Goal: Obtain resource: Download file/media

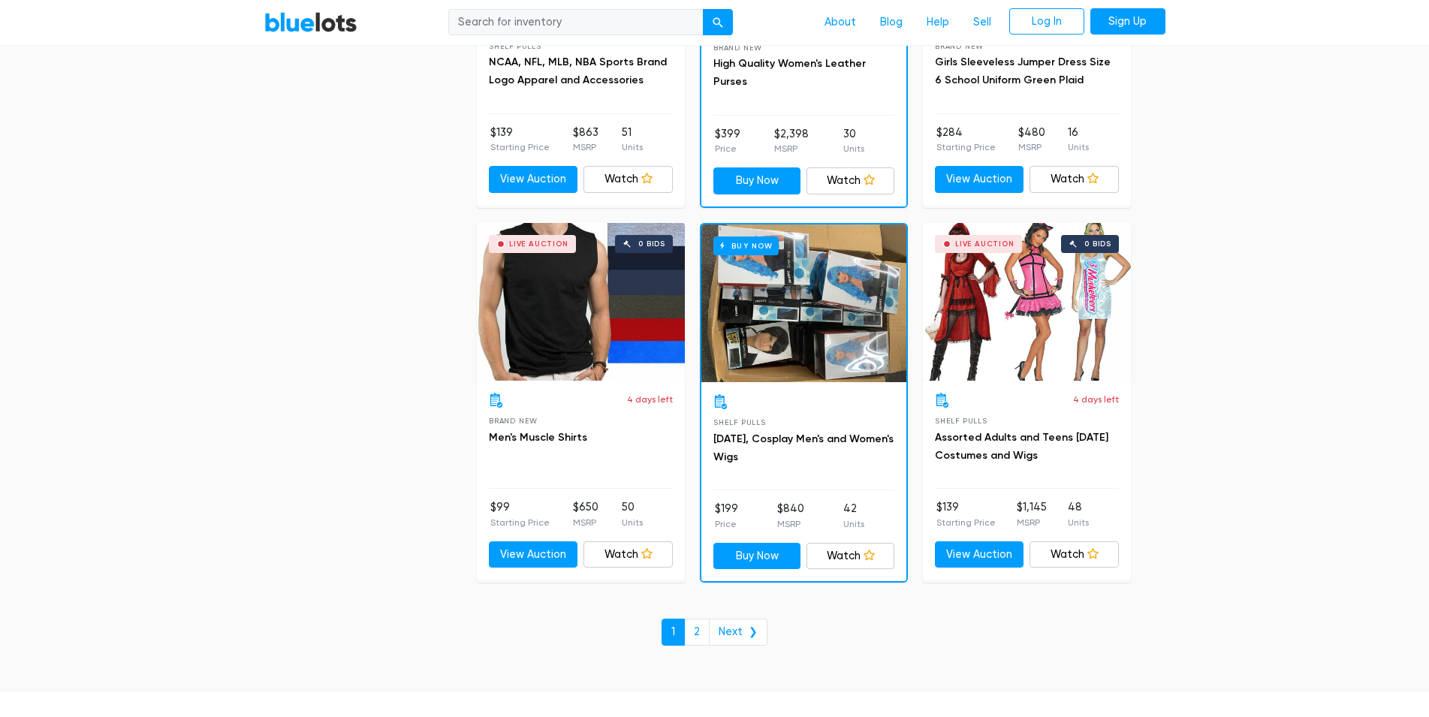
scroll to position [6463, 0]
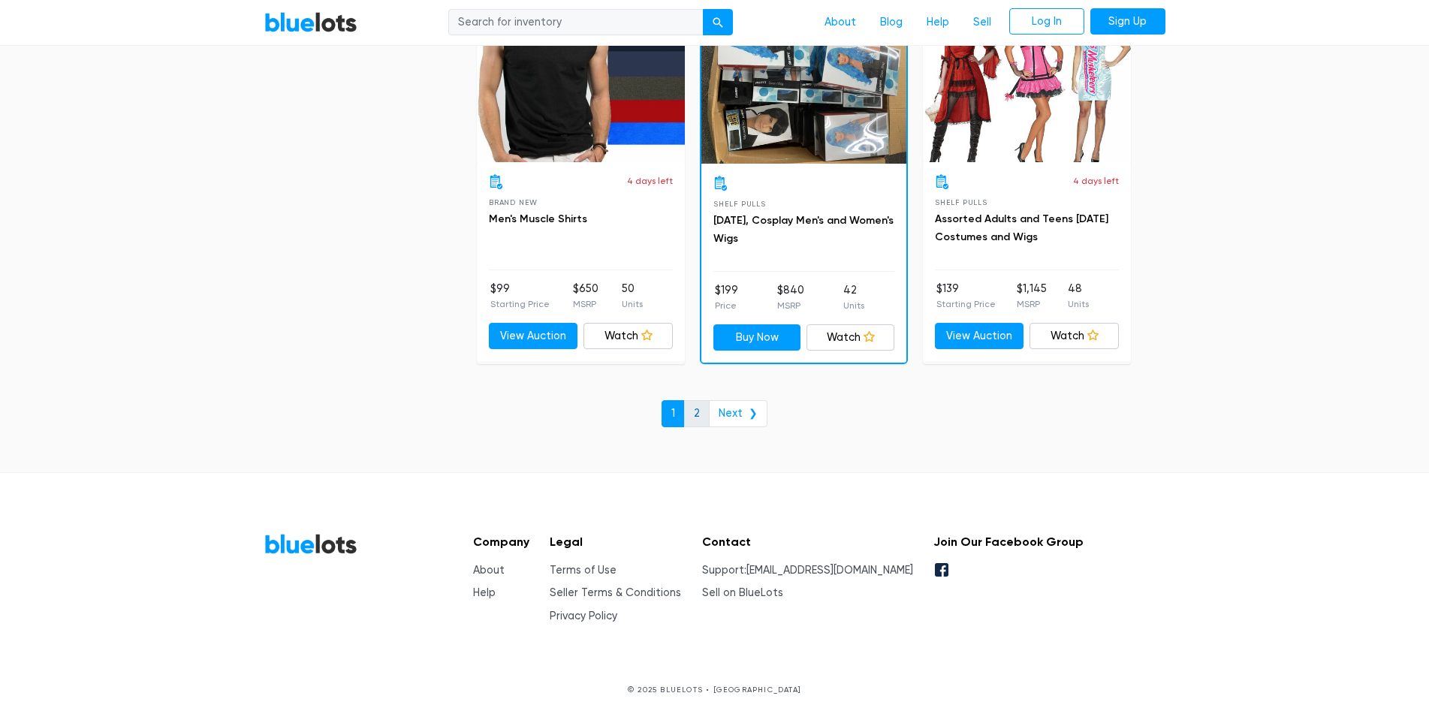
click at [706, 414] on link "2" at bounding box center [697, 413] width 26 height 27
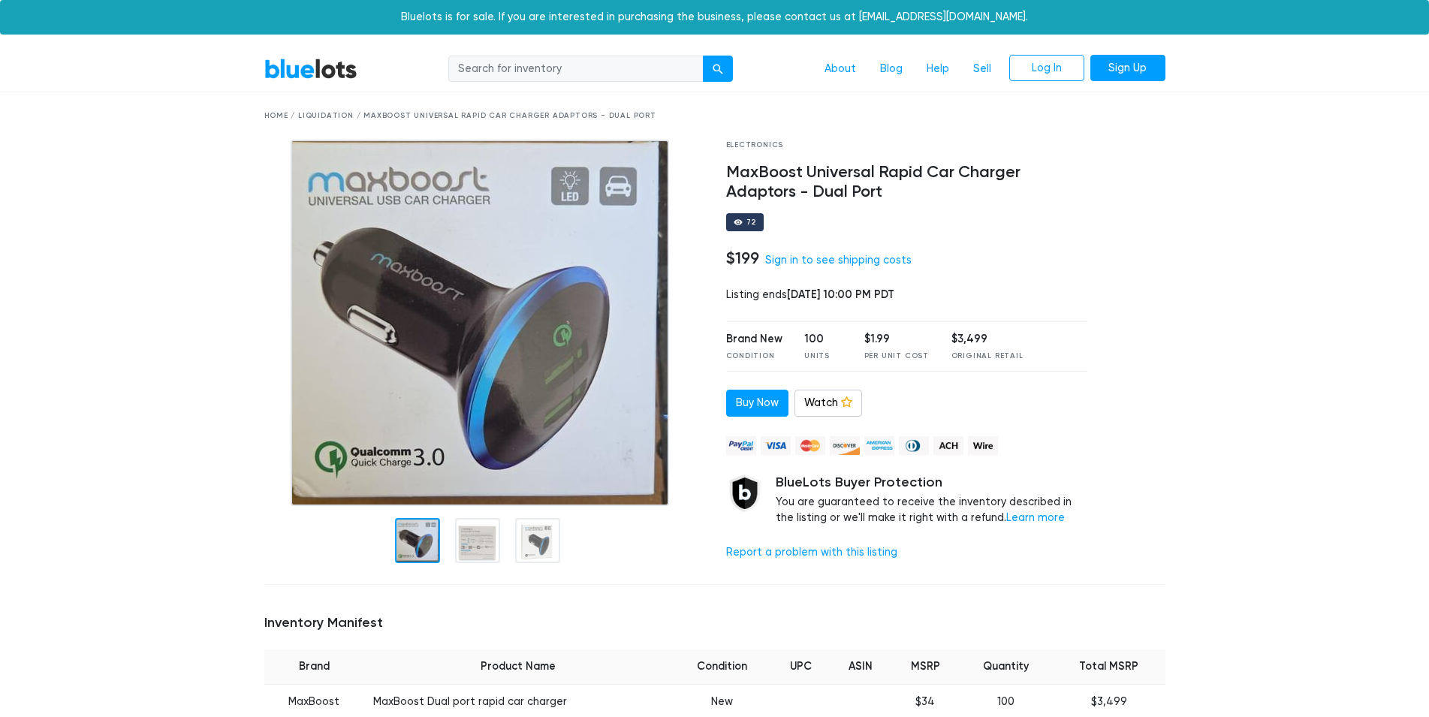
drag, startPoint x: 768, startPoint y: 298, endPoint x: 721, endPoint y: 298, distance: 46.6
click at [721, 298] on div "Electronics MaxBoost Universal Rapid Car Charger Adaptors - Dual Port 72 $199 S…" at bounding box center [907, 356] width 385 height 433
click at [752, 294] on div "Listing ends Sep 19, 2025 at 10:00 PM PDT" at bounding box center [907, 295] width 363 height 17
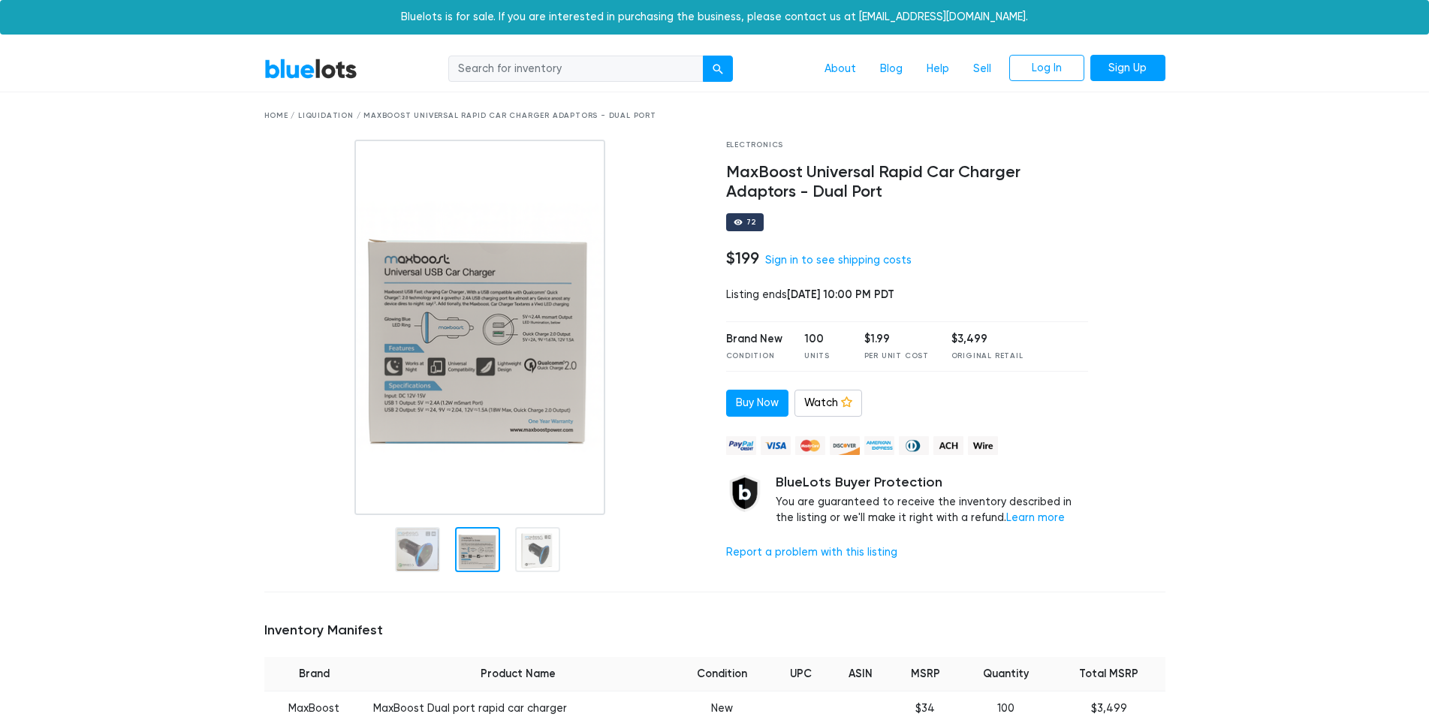
click at [474, 551] on div at bounding box center [477, 549] width 45 height 45
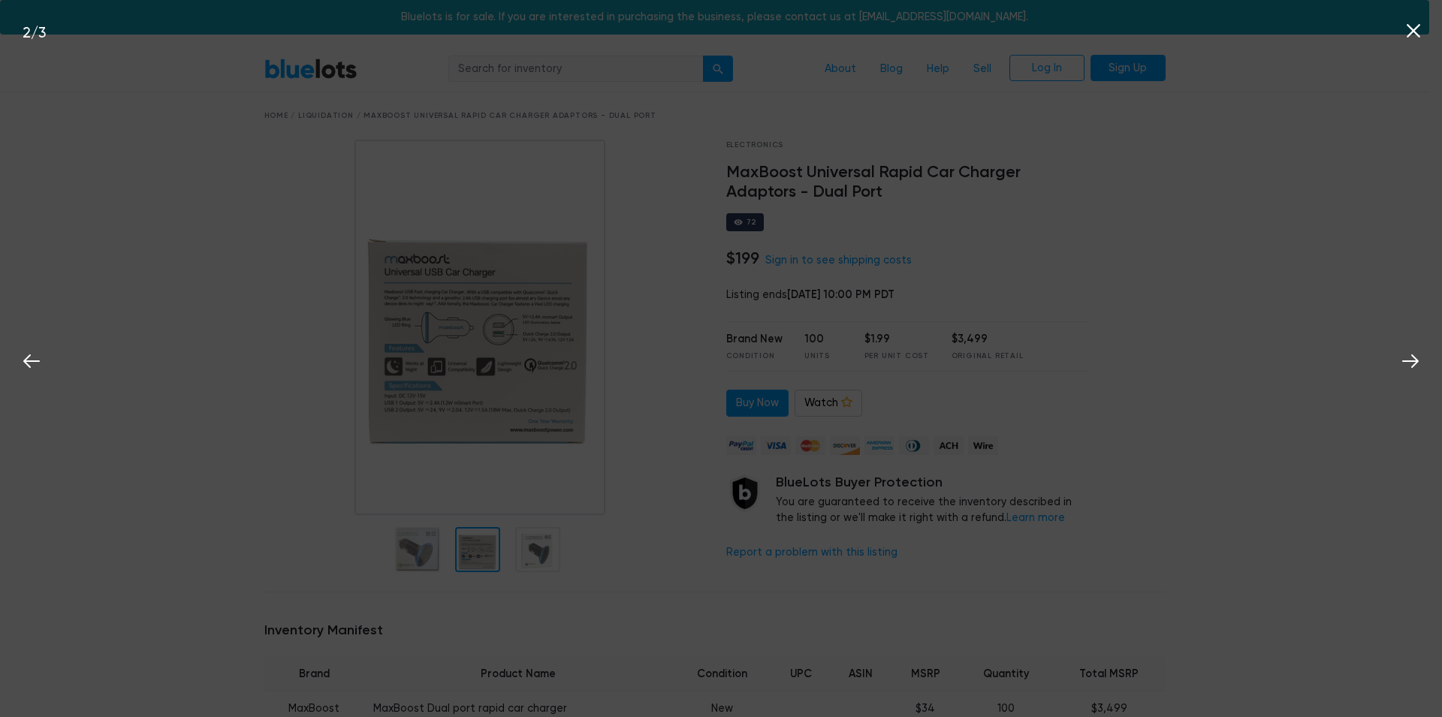
click at [1272, 223] on div "2 / 3" at bounding box center [721, 358] width 1442 height 717
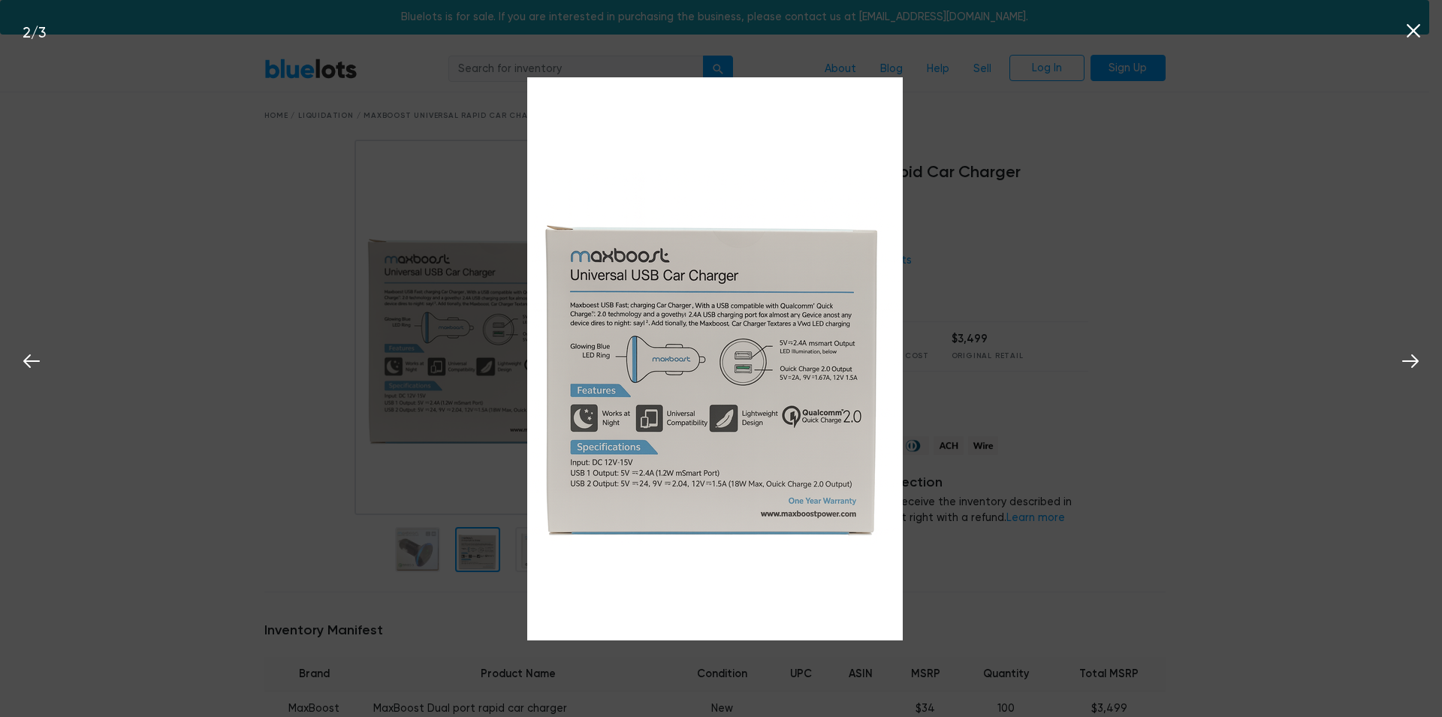
click at [1415, 35] on icon at bounding box center [1413, 31] width 23 height 23
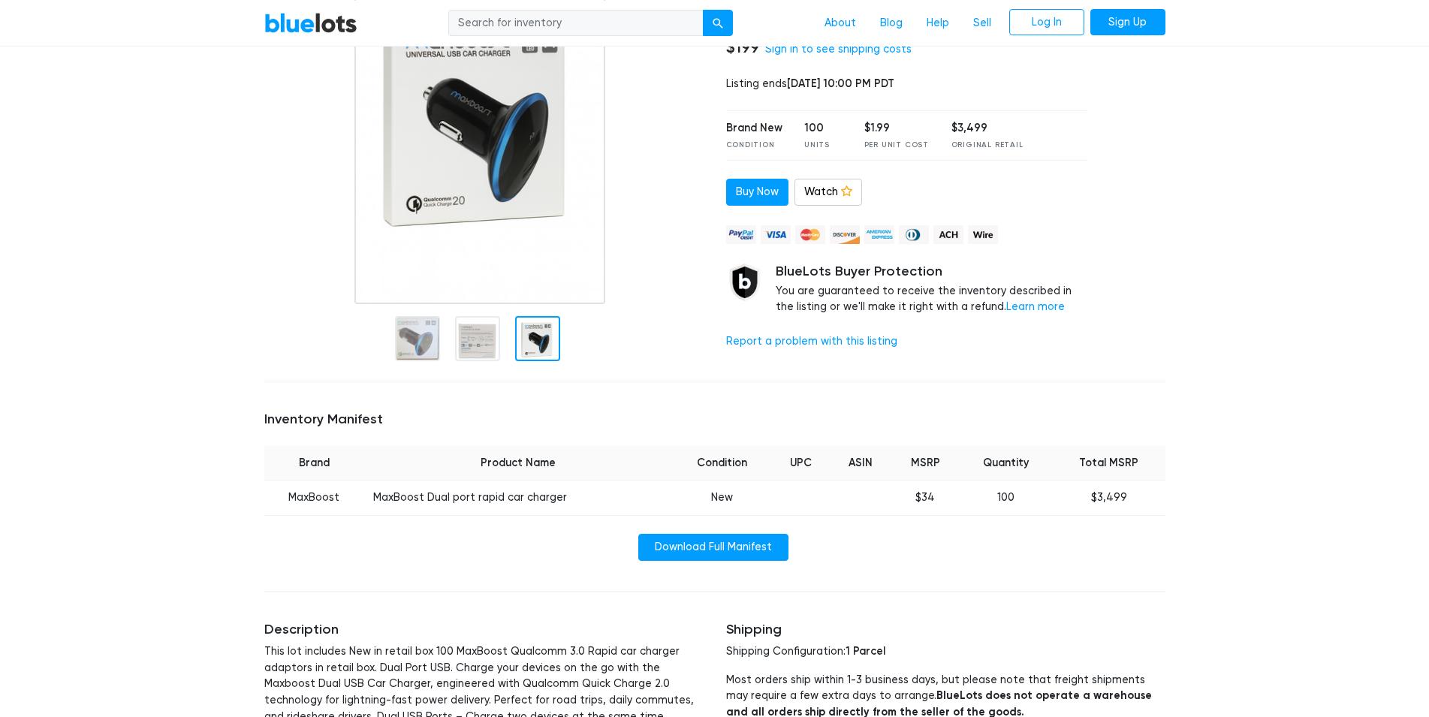
scroll to position [230, 0]
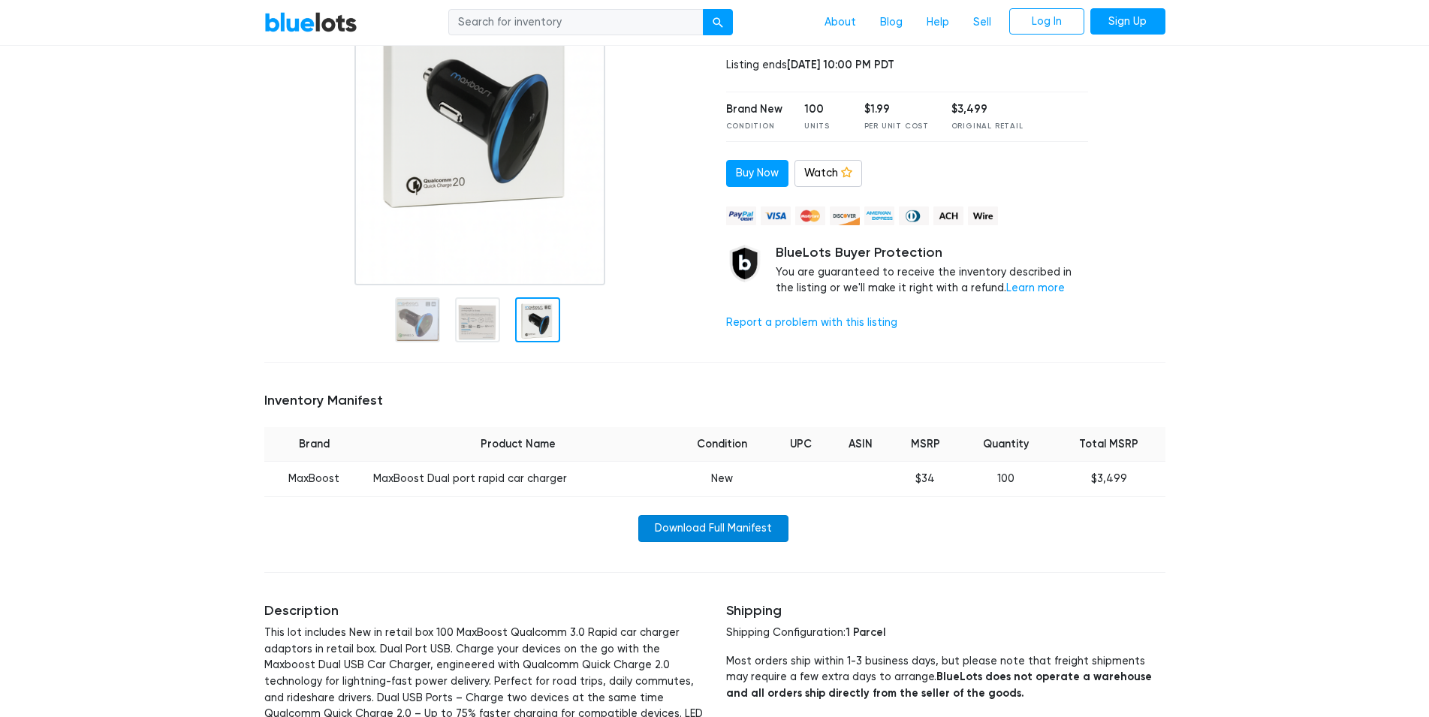
click at [693, 528] on link "Download Full Manifest" at bounding box center [713, 528] width 150 height 27
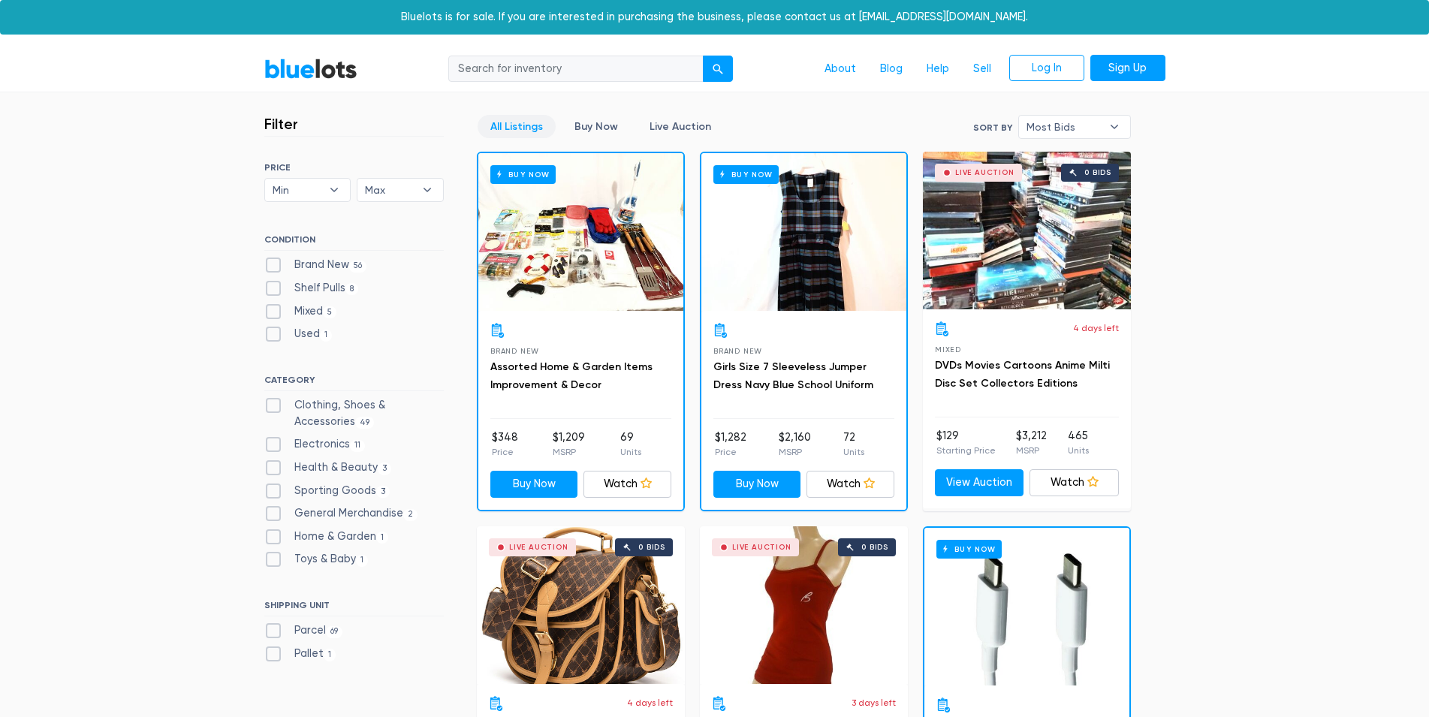
click at [331, 440] on label "Electronics 11" at bounding box center [314, 444] width 101 height 17
click at [274, 440] on input "Electronics 11" at bounding box center [269, 441] width 10 height 10
checkbox input "true"
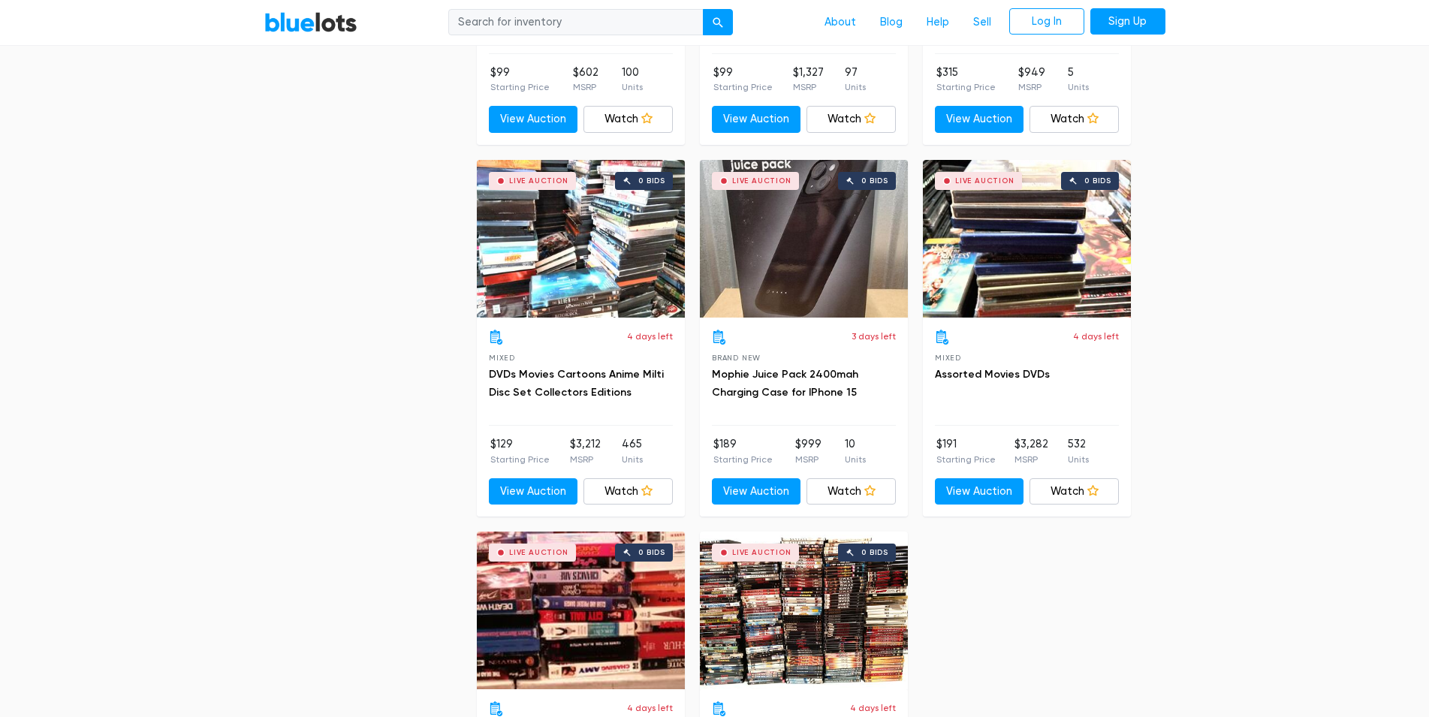
scroll to position [1477, 0]
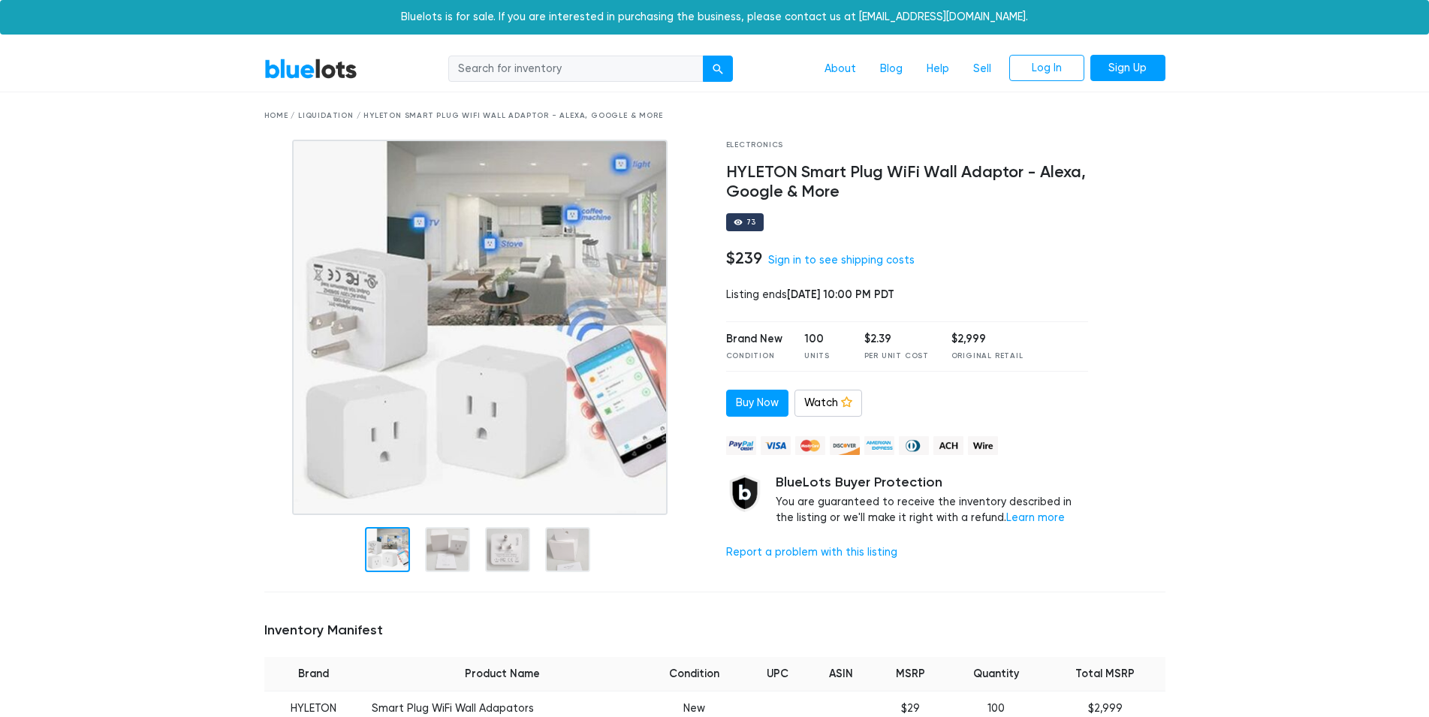
scroll to position [383, 0]
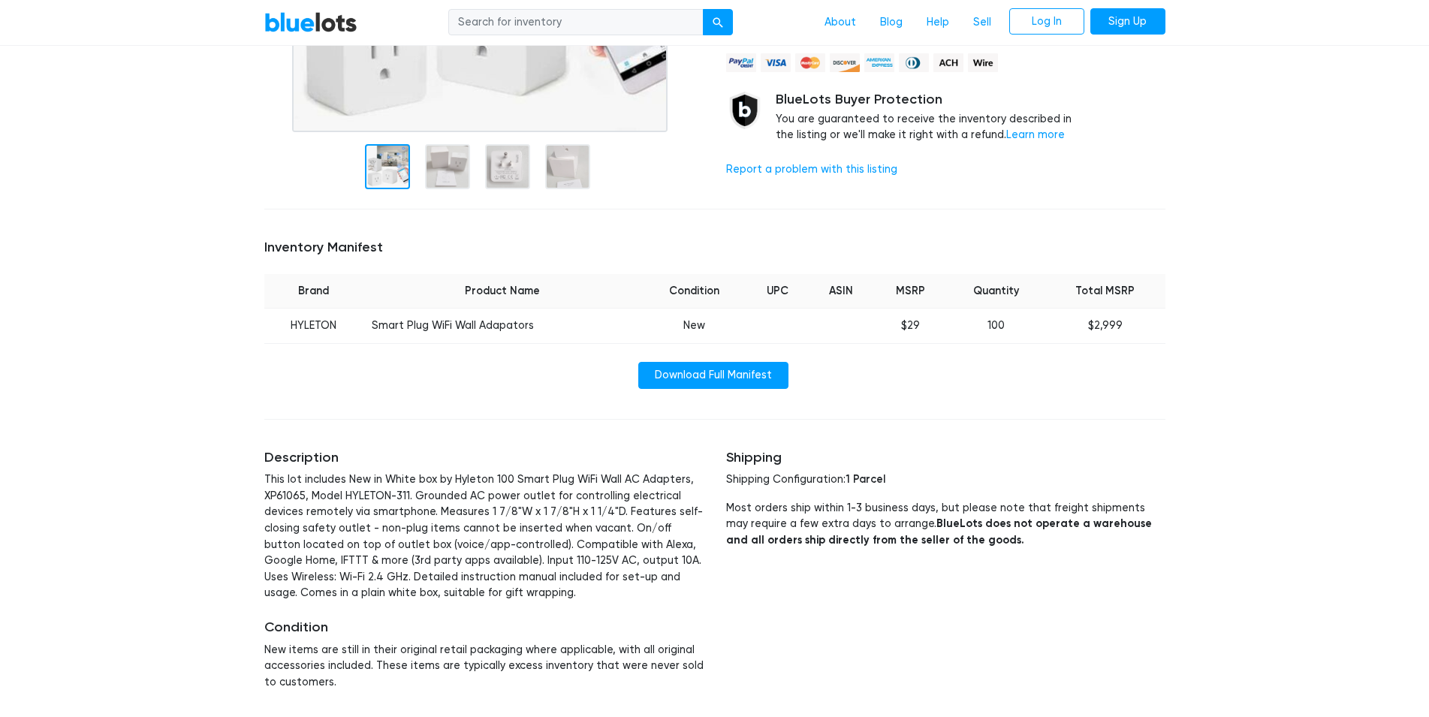
drag, startPoint x: 984, startPoint y: 325, endPoint x: 1005, endPoint y: 327, distance: 21.1
click at [992, 327] on td "100" at bounding box center [996, 326] width 98 height 35
click at [1007, 327] on td "100" at bounding box center [996, 326] width 98 height 35
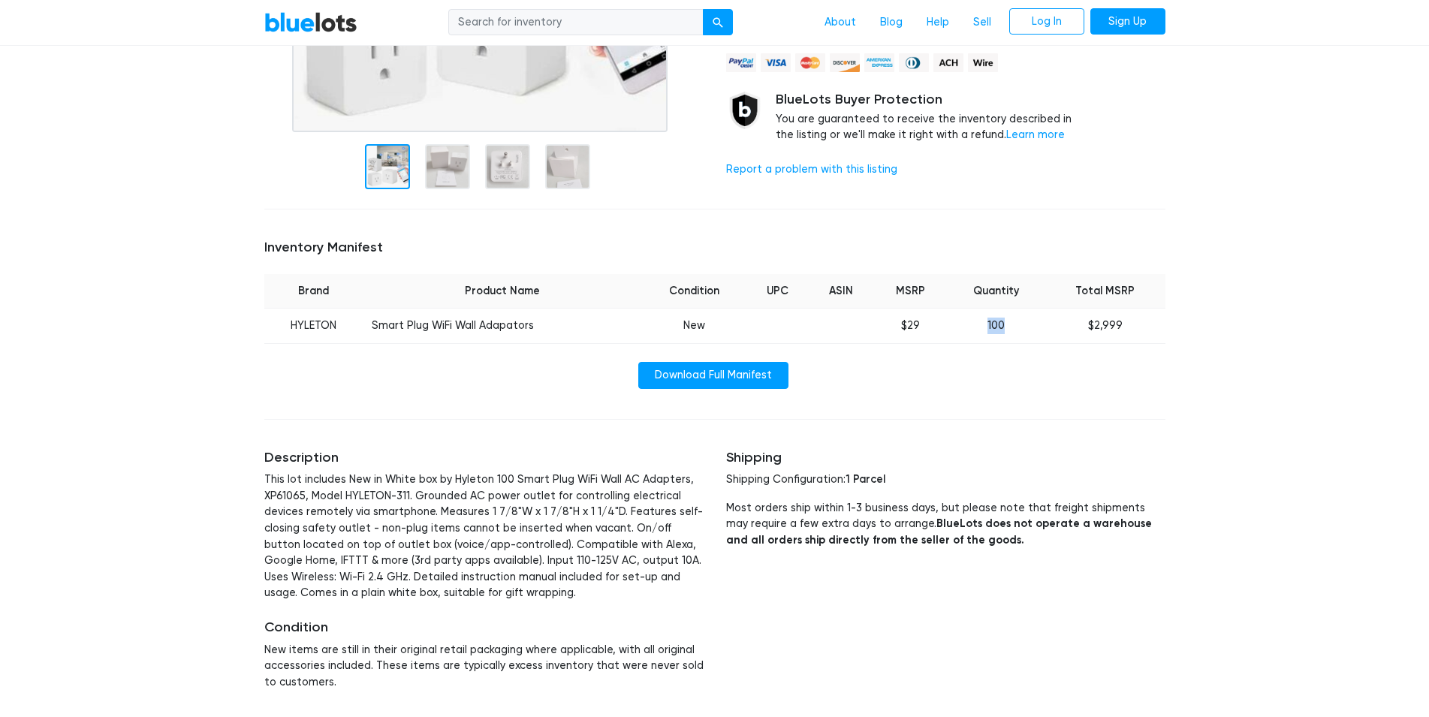
scroll to position [153, 0]
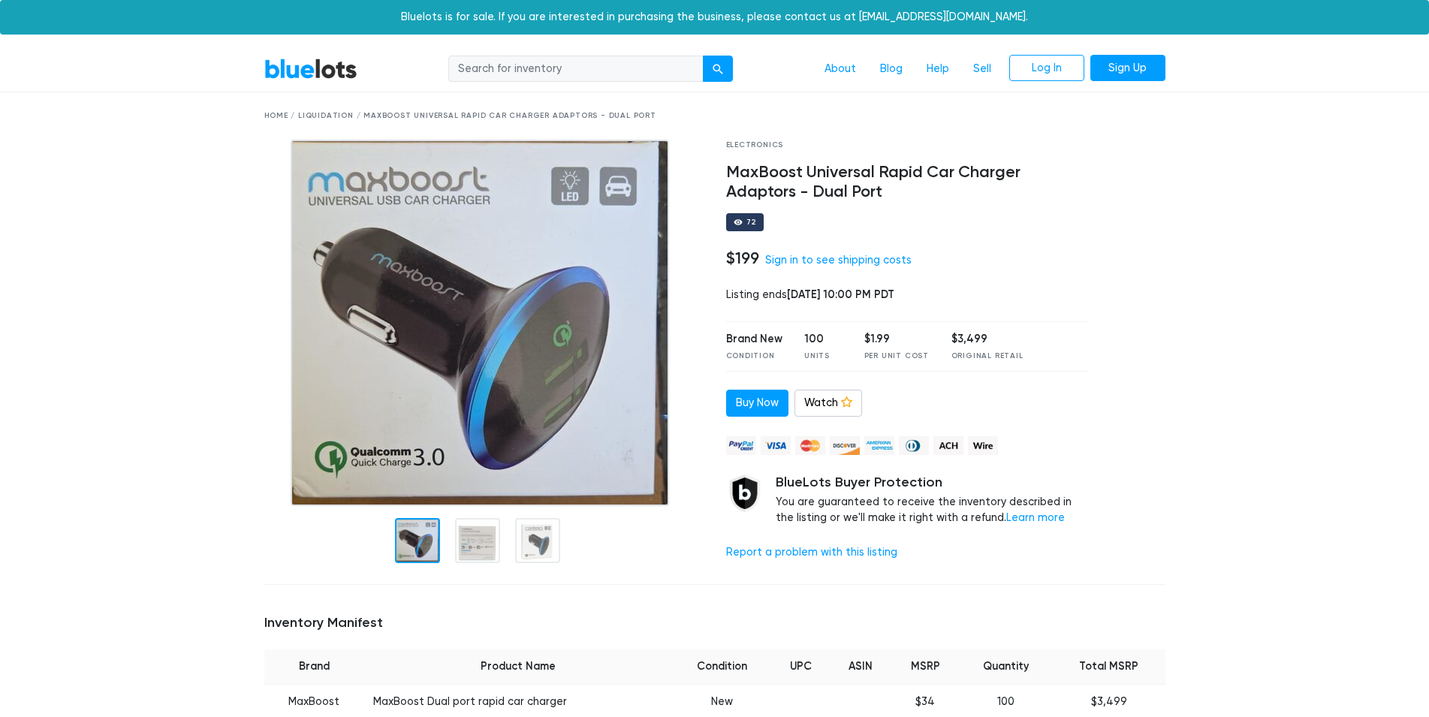
scroll to position [230, 0]
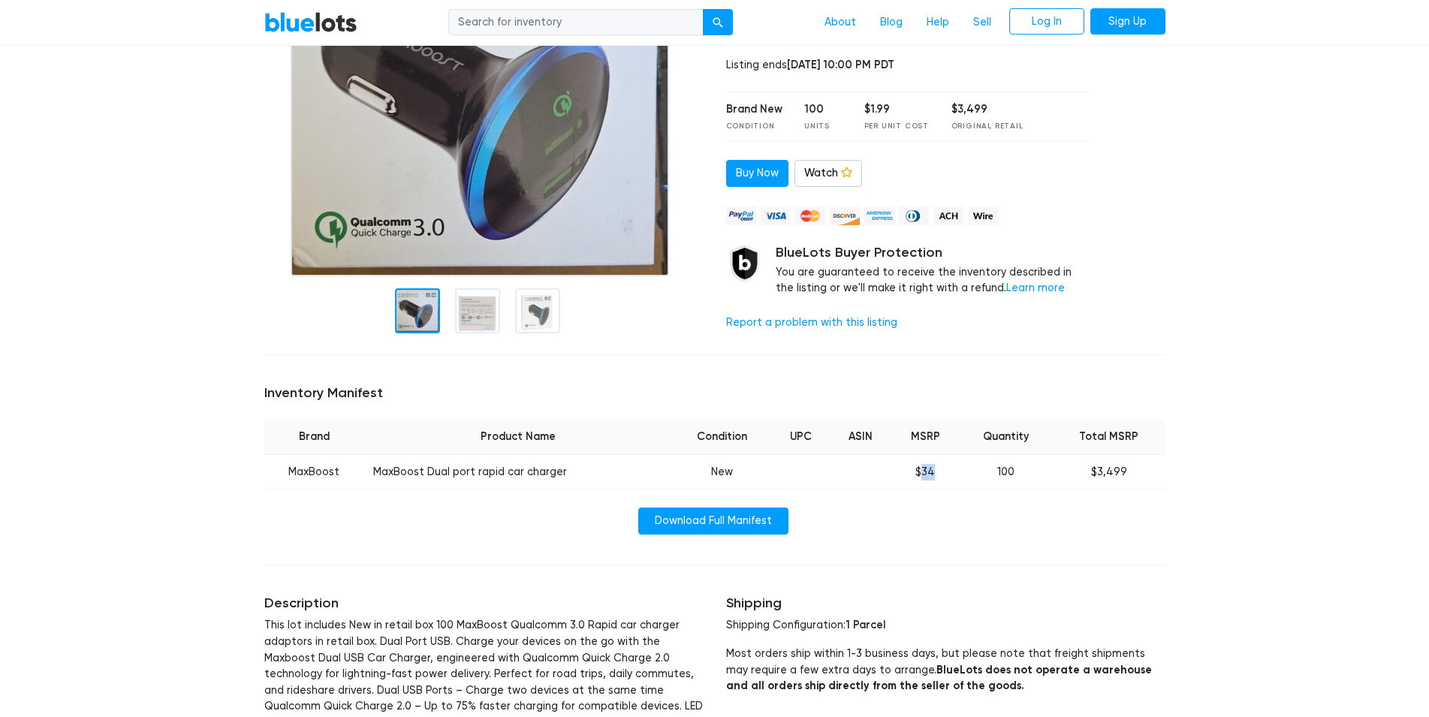
drag, startPoint x: 925, startPoint y: 469, endPoint x: 964, endPoint y: 470, distance: 38.3
click at [960, 470] on td "$34" at bounding box center [925, 471] width 69 height 35
click at [1010, 472] on td "100" at bounding box center [1006, 471] width 93 height 35
drag, startPoint x: 1024, startPoint y: 472, endPoint x: 974, endPoint y: 473, distance: 50.3
click at [974, 473] on td "100" at bounding box center [1006, 471] width 93 height 35
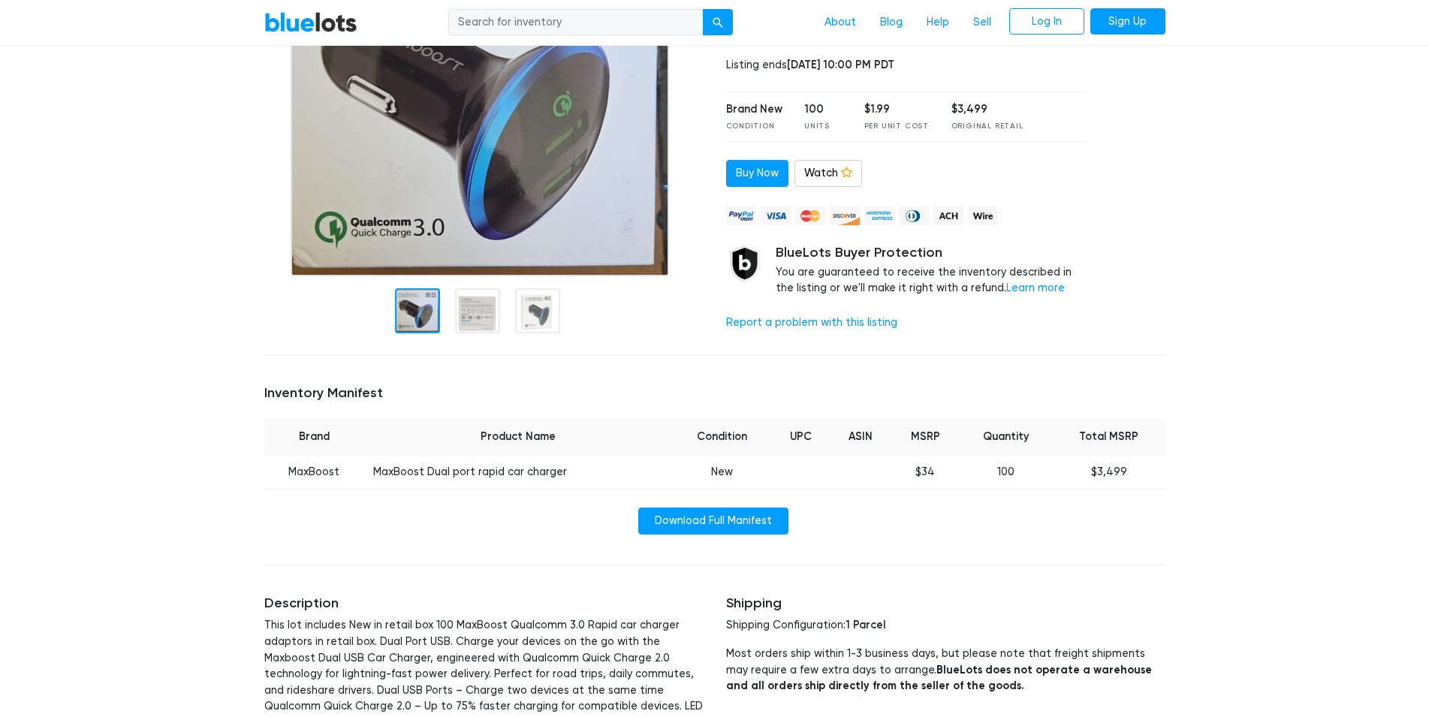
click at [1013, 481] on td "100" at bounding box center [1006, 471] width 93 height 35
drag, startPoint x: 991, startPoint y: 470, endPoint x: 963, endPoint y: 469, distance: 27.8
click at [963, 469] on tr "MaxBoost MaxBoost Dual port rapid car charger New $34 100 $3,499" at bounding box center [714, 471] width 901 height 35
click at [1010, 472] on td "100" at bounding box center [1006, 471] width 93 height 35
click at [1002, 474] on td "100" at bounding box center [1006, 471] width 93 height 35
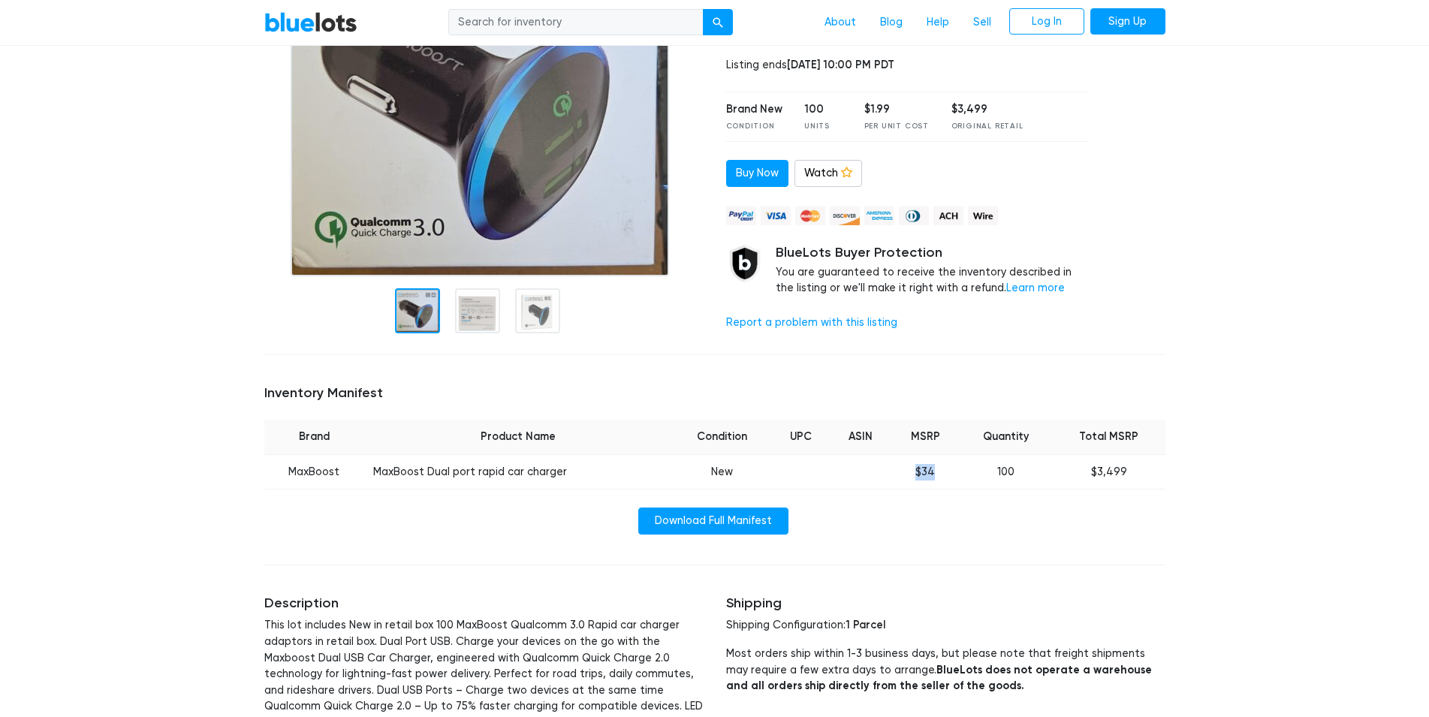
drag, startPoint x: 938, startPoint y: 475, endPoint x: 897, endPoint y: 473, distance: 41.3
click at [897, 473] on td "$34" at bounding box center [925, 471] width 69 height 35
drag, startPoint x: 1021, startPoint y: 473, endPoint x: 966, endPoint y: 473, distance: 54.8
click at [966, 473] on td "100" at bounding box center [1006, 471] width 93 height 35
drag, startPoint x: 750, startPoint y: 467, endPoint x: 691, endPoint y: 472, distance: 58.8
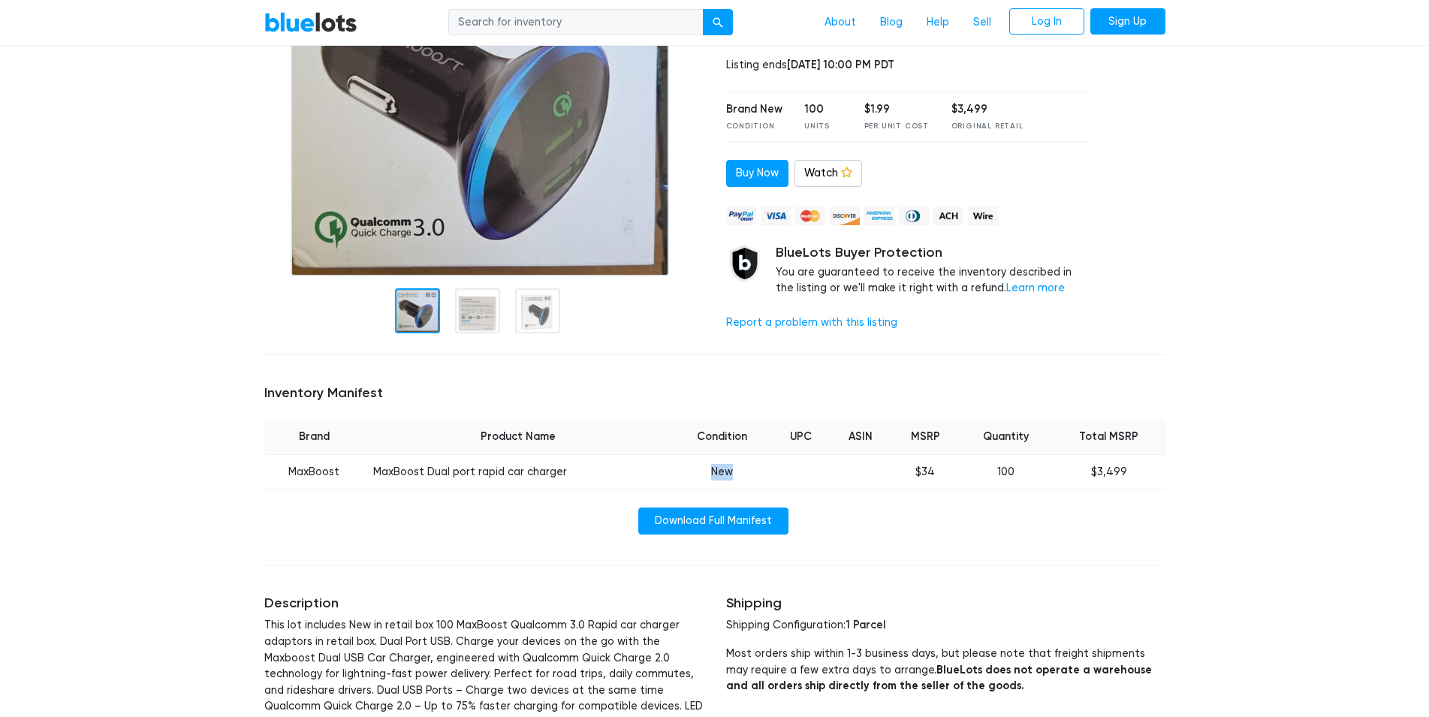
click at [691, 472] on td "New" at bounding box center [721, 471] width 99 height 35
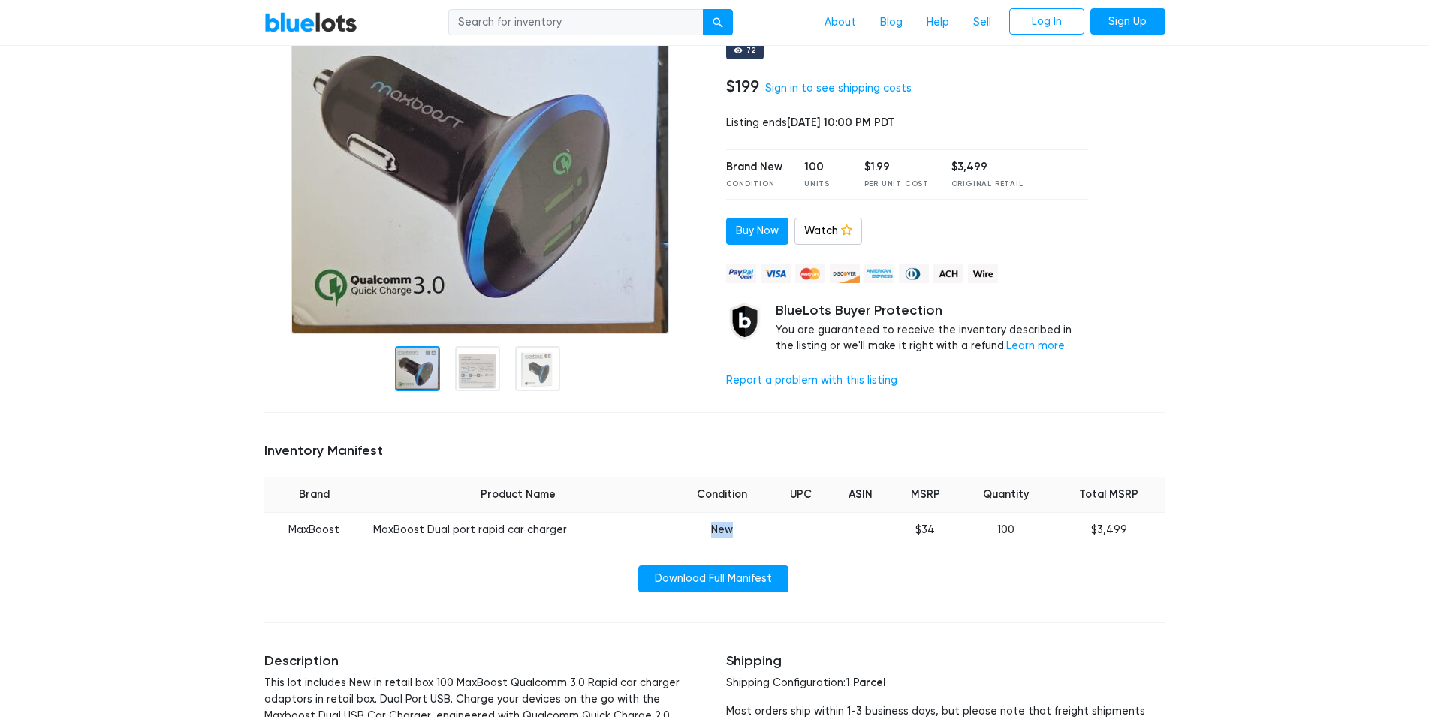
scroll to position [153, 0]
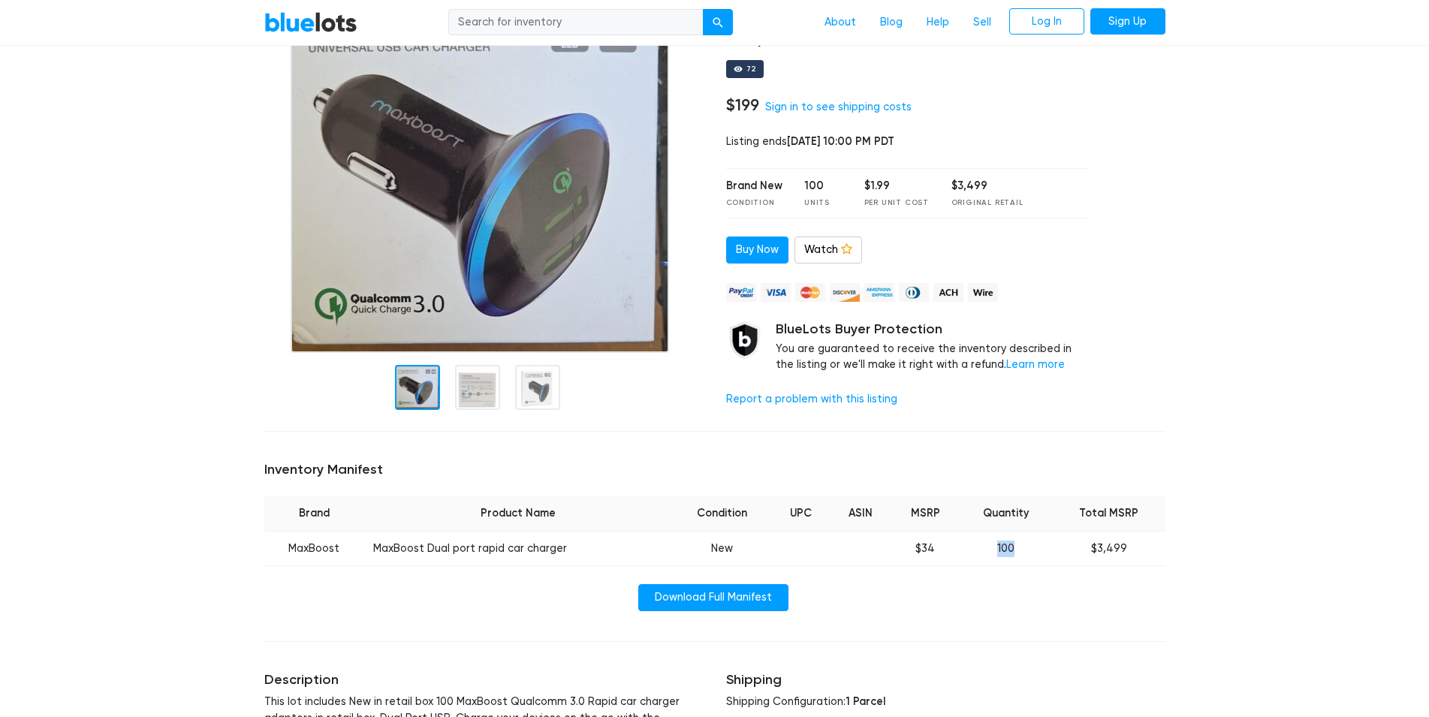
drag, startPoint x: 1021, startPoint y: 552, endPoint x: 995, endPoint y: 553, distance: 25.6
click at [995, 553] on td "100" at bounding box center [1006, 548] width 93 height 35
